Goal: Go to known website: Access a specific website the user already knows

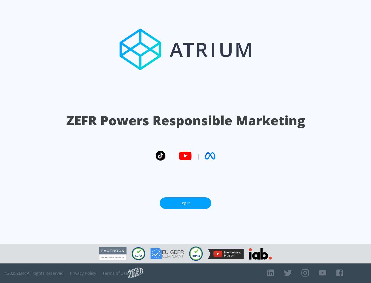
click at [185, 203] on link "Log In" at bounding box center [186, 204] width 52 height 12
